Goal: Task Accomplishment & Management: Manage account settings

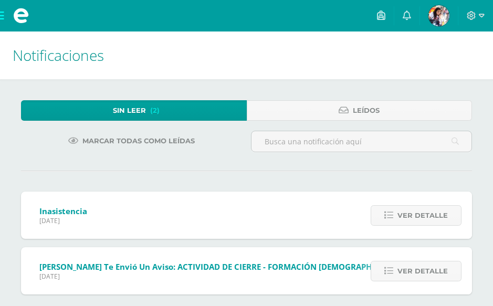
click at [152, 122] on div "Sin leer (2) Leídos" at bounding box center [247, 115] width 460 height 30
click at [153, 117] on span "(2)" at bounding box center [154, 110] width 9 height 19
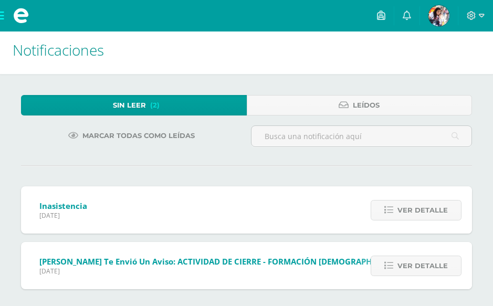
scroll to position [9, 0]
